Goal: Check status: Check status

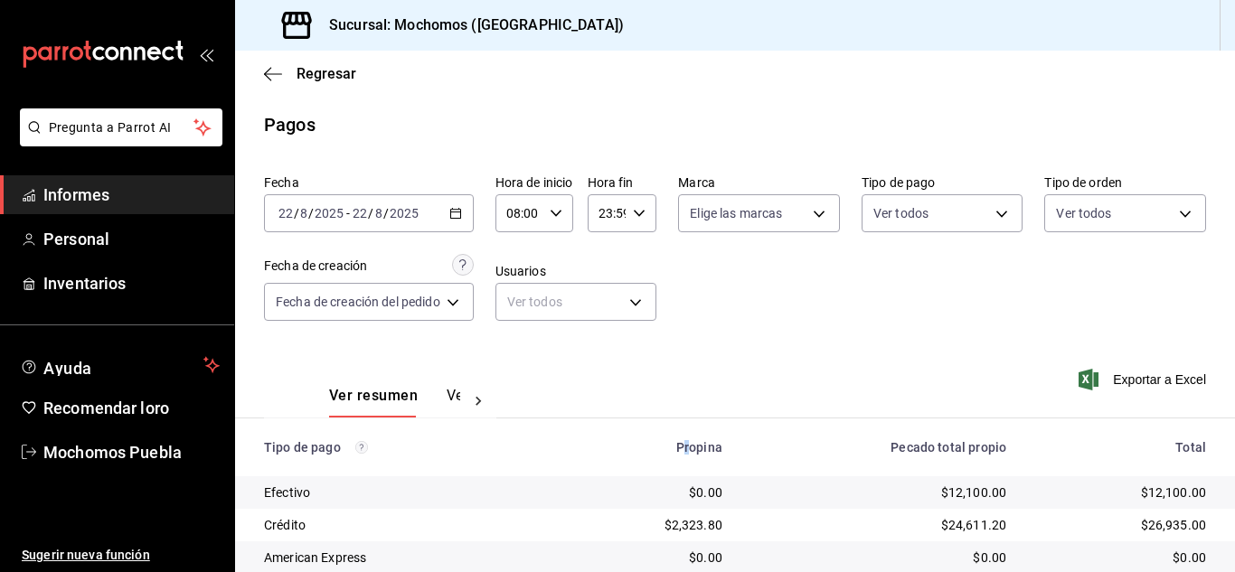
scroll to position [260, 0]
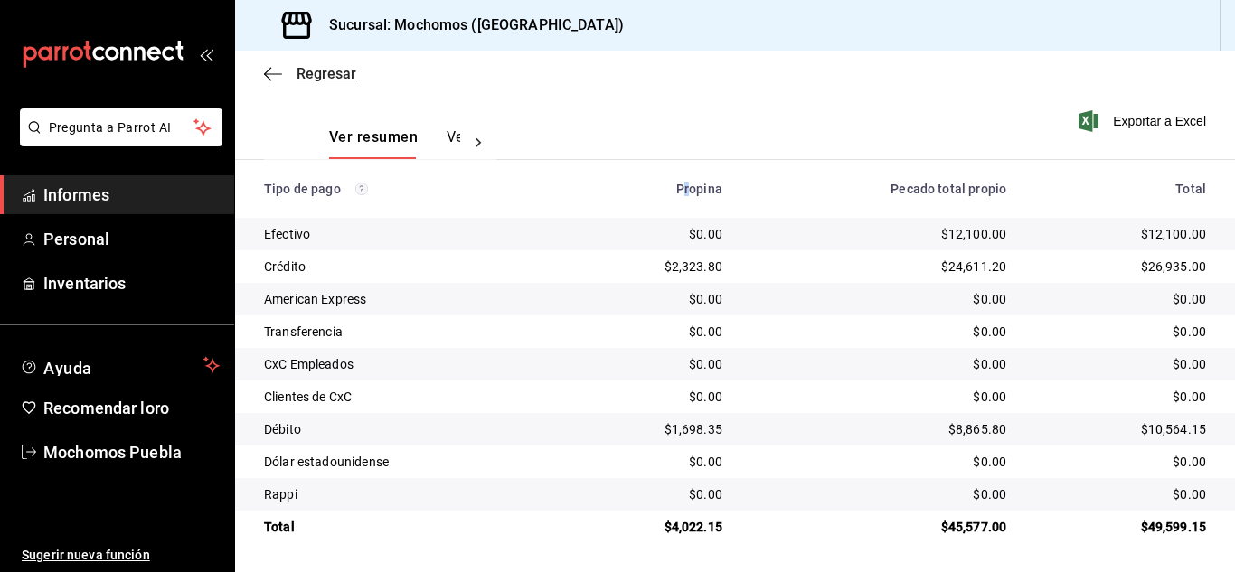
click at [275, 67] on icon "button" at bounding box center [273, 74] width 18 height 16
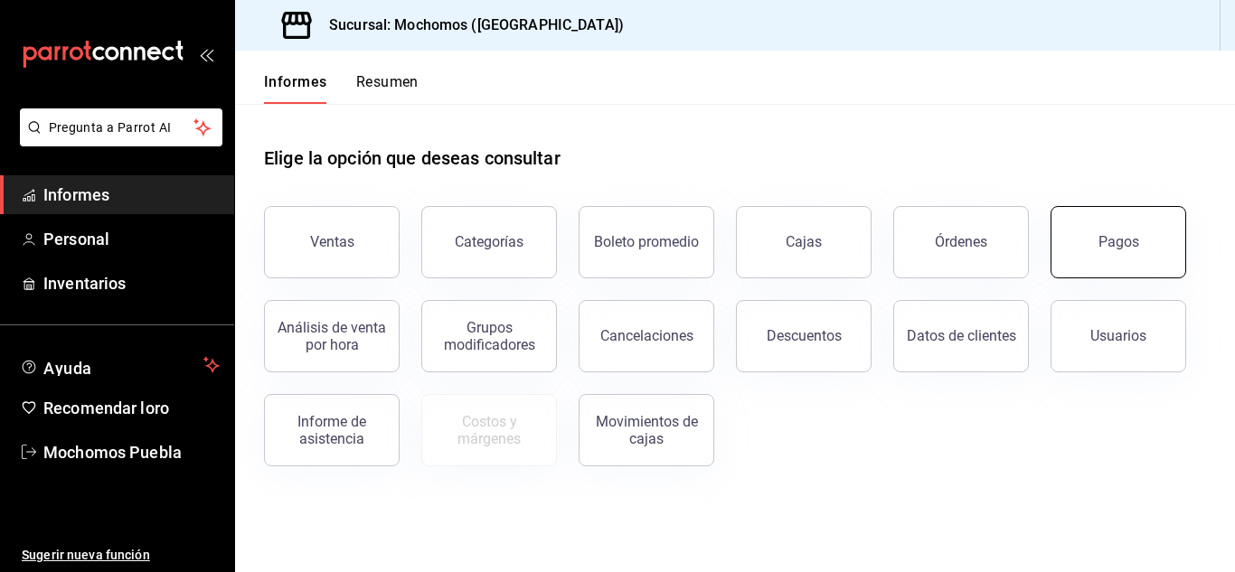
click at [1143, 260] on button "Pagos" at bounding box center [1119, 242] width 136 height 72
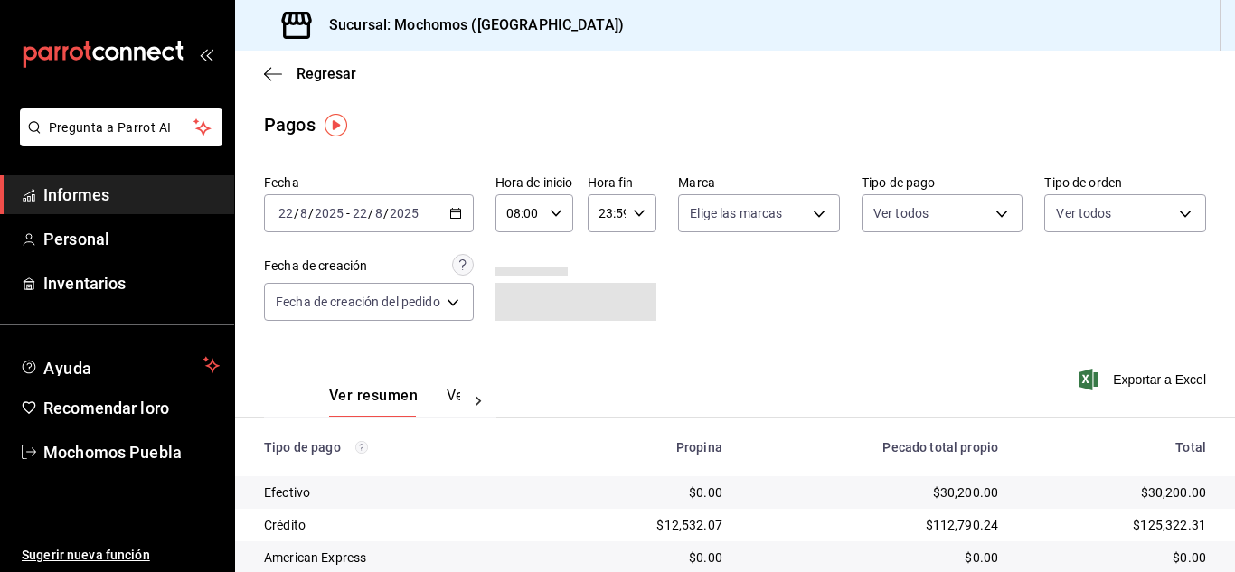
click at [563, 217] on icon "button" at bounding box center [556, 213] width 13 height 13
click at [523, 314] on font "05" at bounding box center [518, 310] width 14 height 14
type input "05:00"
click at [877, 356] on div at bounding box center [617, 286] width 1235 height 572
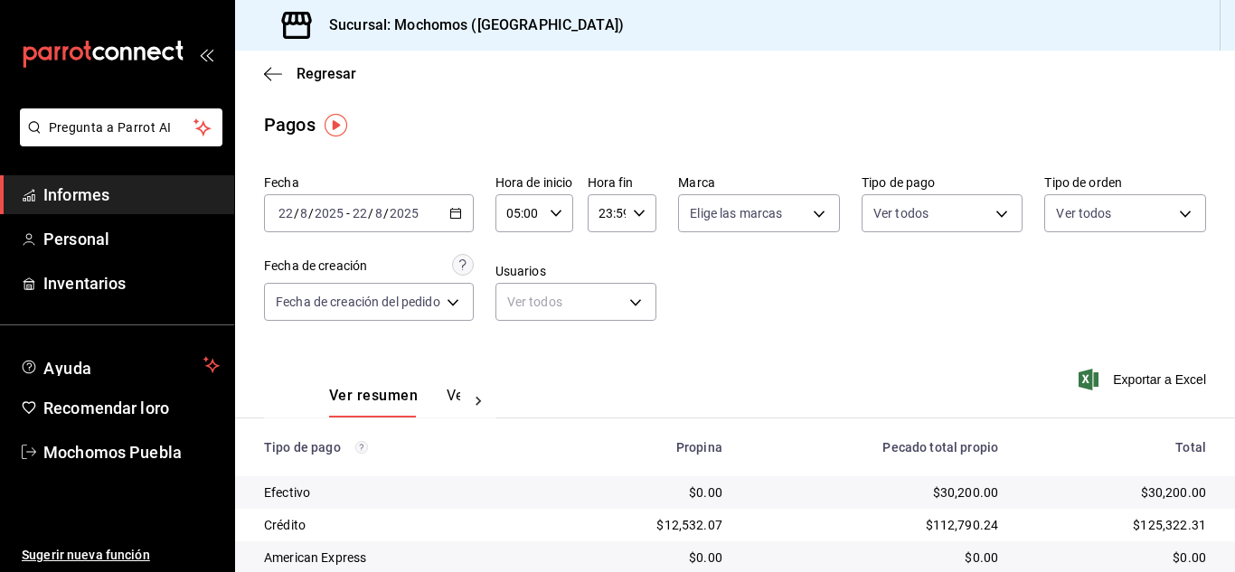
drag, startPoint x: 466, startPoint y: 223, endPoint x: 452, endPoint y: 212, distance: 18.0
click at [452, 212] on icon "button" at bounding box center [455, 213] width 13 height 13
